Goal: Task Accomplishment & Management: Manage account settings

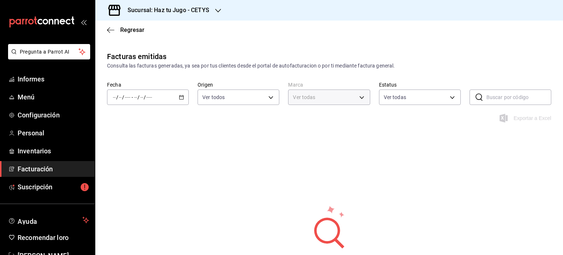
type input "f4de100d-6ef7-4b7e-9817-1d1b868e1466"
click at [66, 190] on span "Suscripción" at bounding box center [53, 187] width 71 height 10
